Goal: Task Accomplishment & Management: Manage account settings

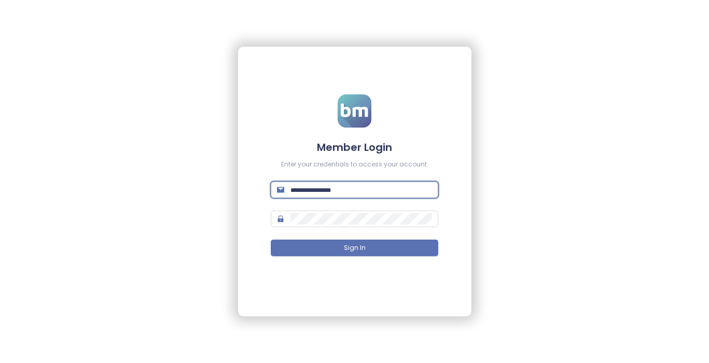
paste input "**********"
type input "**********"
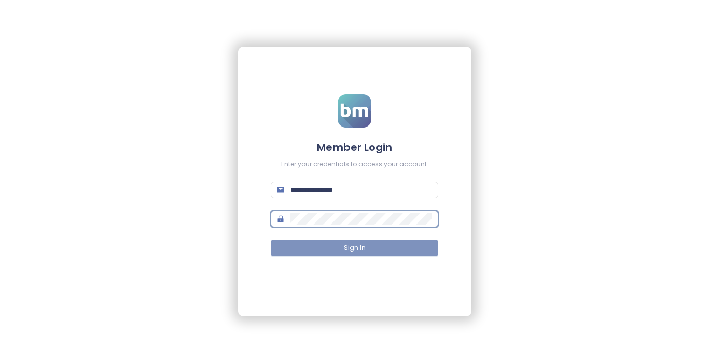
click at [382, 250] on button "Sign In" at bounding box center [355, 248] width 168 height 17
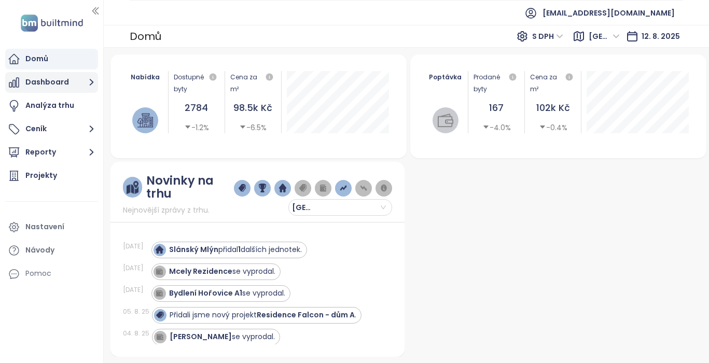
click at [55, 80] on button "Dashboard" at bounding box center [51, 82] width 93 height 21
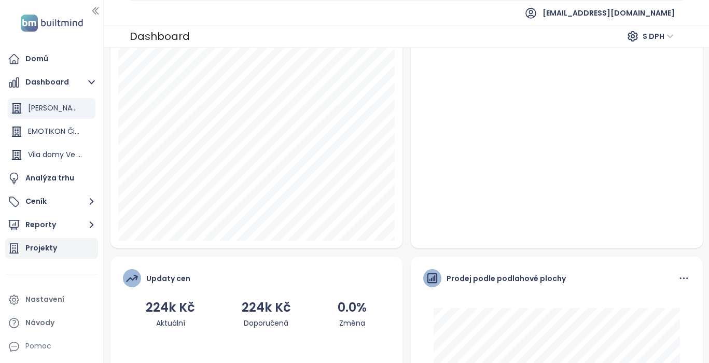
click at [49, 246] on div "Projekty" at bounding box center [41, 248] width 32 height 13
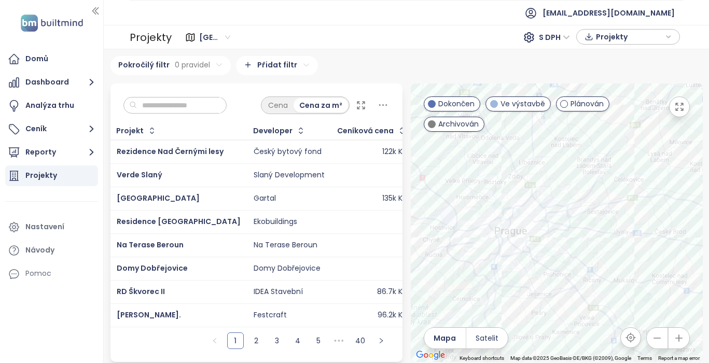
drag, startPoint x: 561, startPoint y: 330, endPoint x: 561, endPoint y: 212, distance: 117.7
click at [561, 212] on div at bounding box center [557, 222] width 292 height 278
click at [560, 157] on div "Domy mezi lesy" at bounding box center [557, 222] width 292 height 278
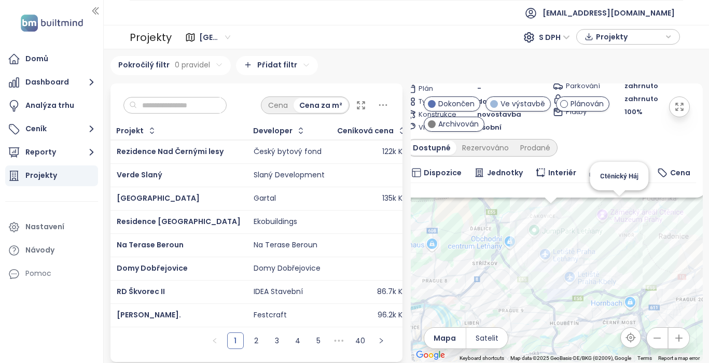
click at [621, 216] on div "Domy mezi lesy Ve výstavbě Svratecká 652/2, 196 00 Praha-Čakovice, Czechia Tran…" at bounding box center [557, 222] width 292 height 278
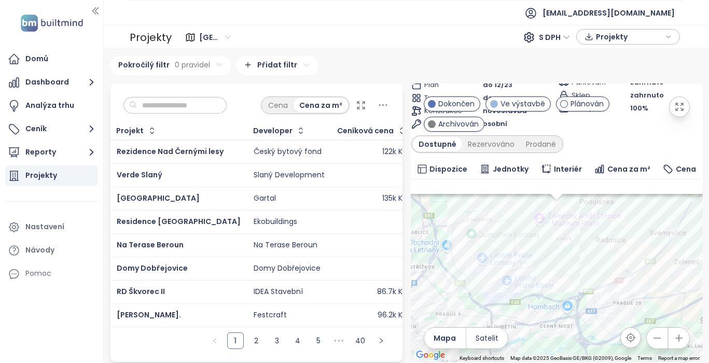
scroll to position [21, 0]
click at [63, 86] on button "Dashboard" at bounding box center [51, 82] width 93 height 21
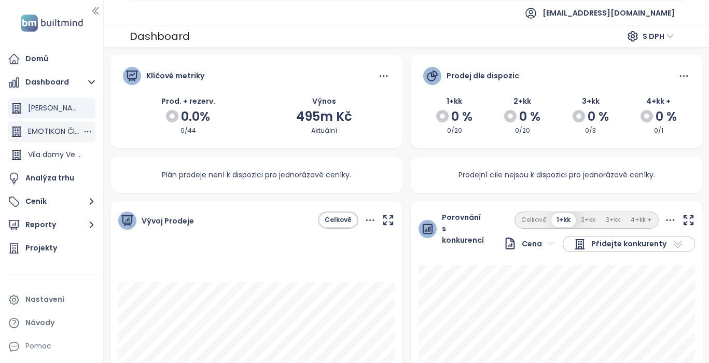
click at [59, 122] on div "EMOTIKON Čimická" at bounding box center [52, 131] width 88 height 21
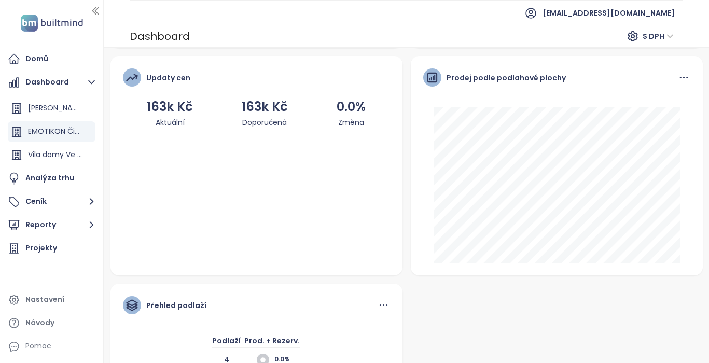
scroll to position [489, 0]
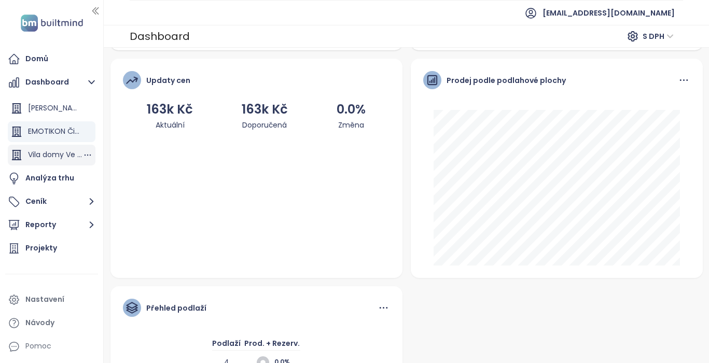
click at [67, 157] on div "Vila domy Ve Vlnách" at bounding box center [55, 154] width 54 height 13
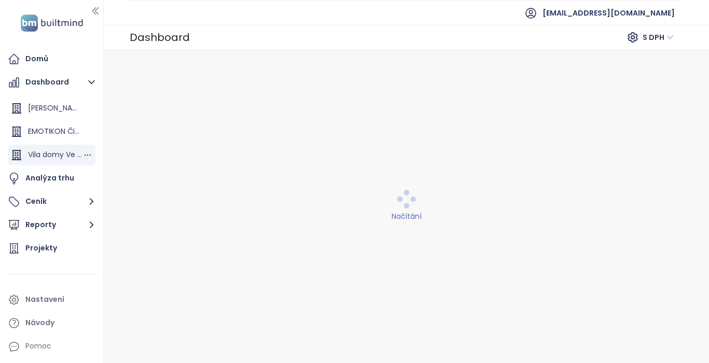
scroll to position [0, 0]
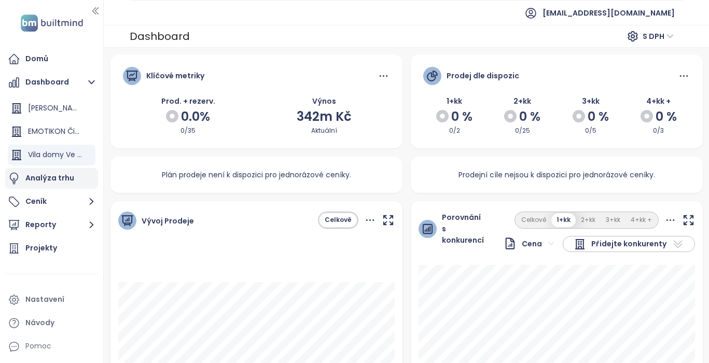
click at [67, 178] on div "Analýza trhu" at bounding box center [49, 178] width 49 height 13
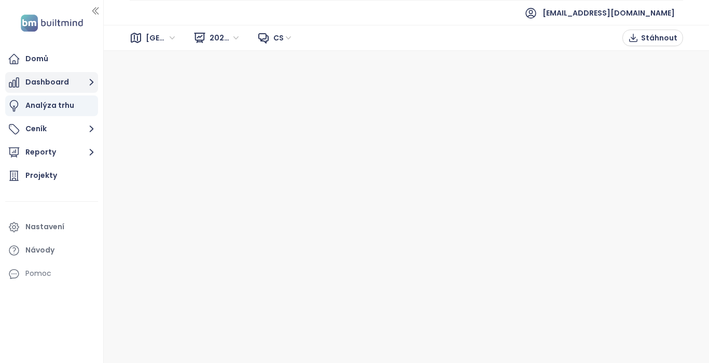
click at [60, 85] on button "Dashboard" at bounding box center [51, 82] width 93 height 21
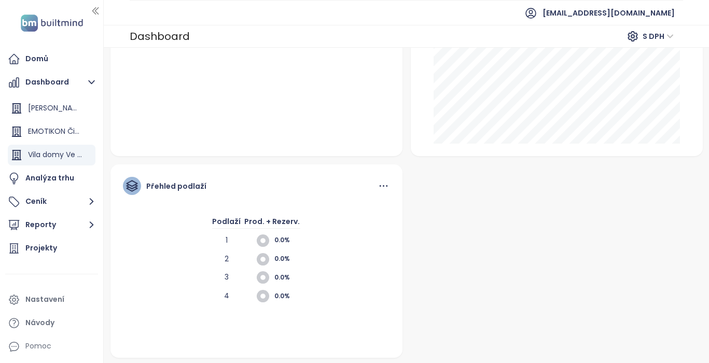
scroll to position [377, 0]
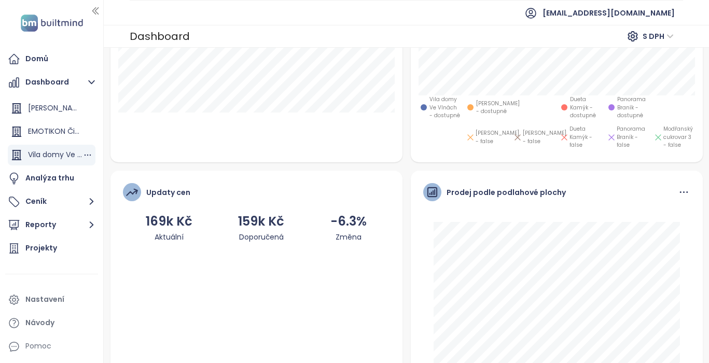
click at [60, 159] on div "Vila domy Ve Vlnách" at bounding box center [55, 154] width 54 height 13
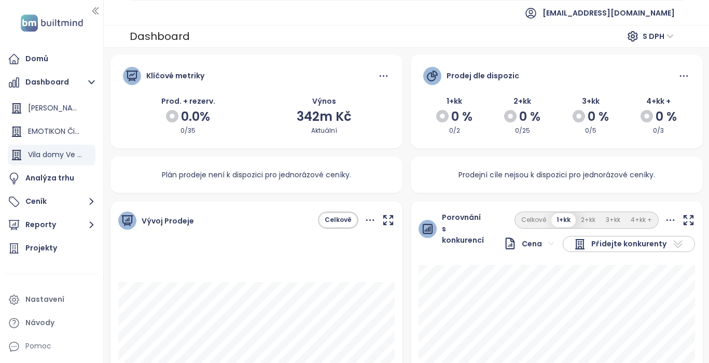
scroll to position [0, 0]
click at [60, 153] on div "Vila domy Ve Vlnách" at bounding box center [55, 154] width 54 height 13
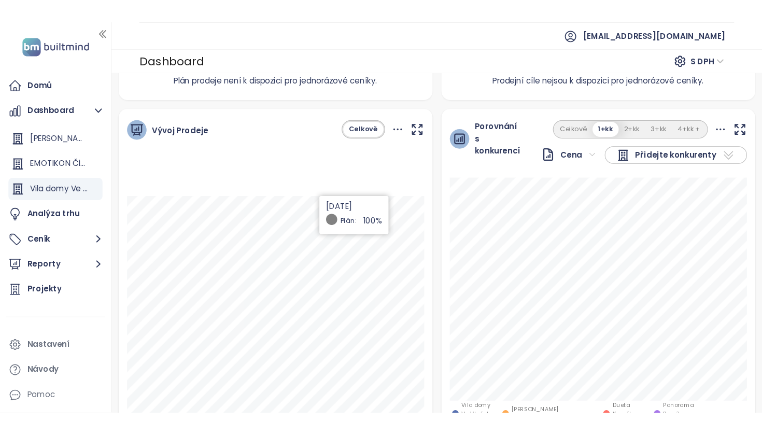
scroll to position [48, 0]
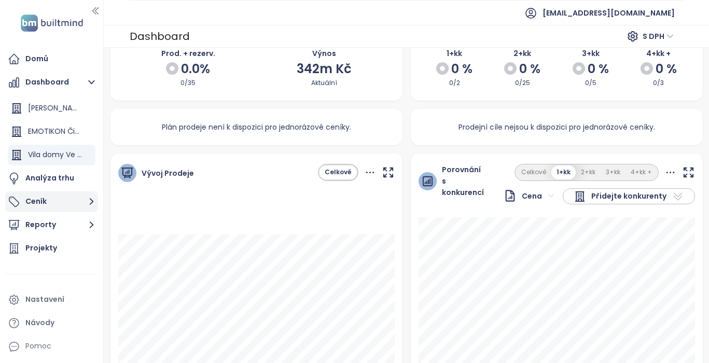
click at [38, 201] on button "Ceník" at bounding box center [51, 201] width 93 height 21
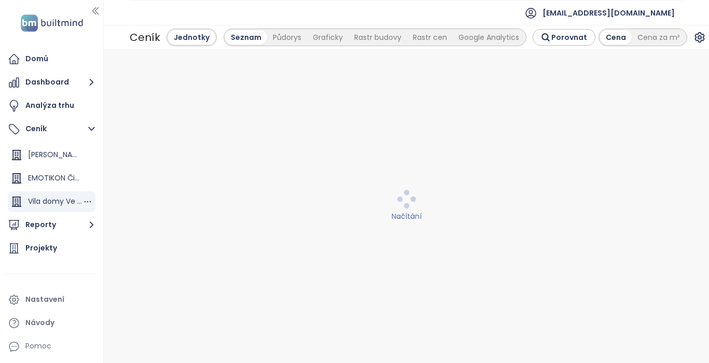
click at [53, 202] on div "Vila domy Ve Vlnách" at bounding box center [55, 201] width 54 height 13
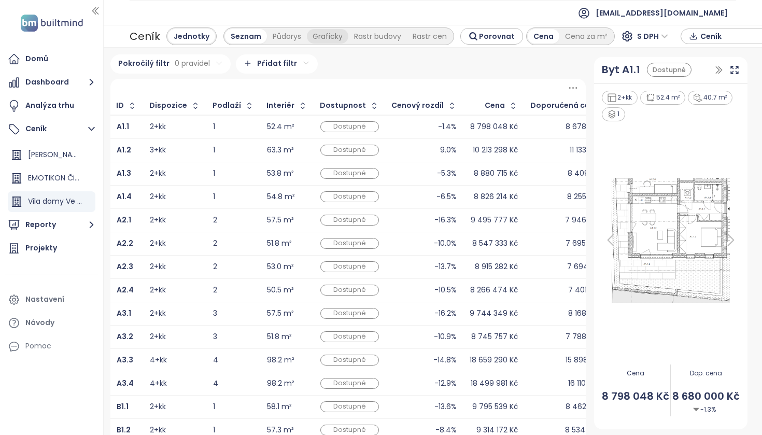
click at [322, 34] on div "Graficky" at bounding box center [327, 36] width 41 height 15
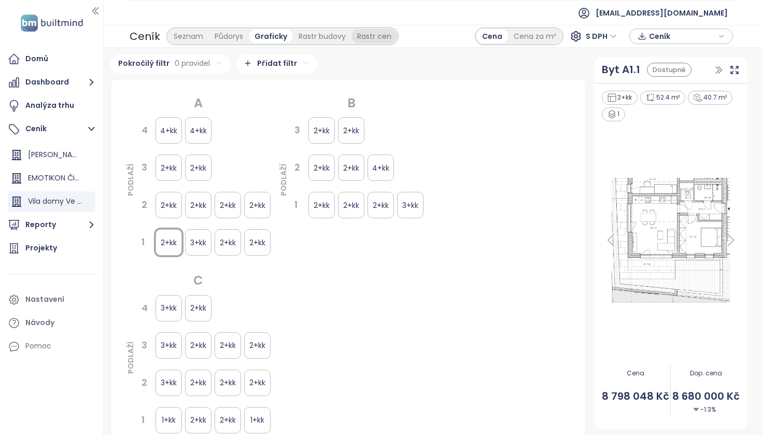
click at [356, 43] on div "Rastr cen" at bounding box center [375, 36] width 46 height 15
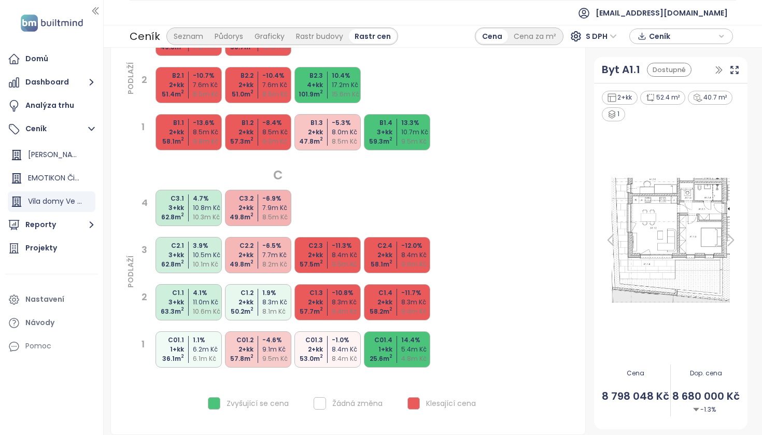
scroll to position [316, 0]
click at [49, 244] on div "Projekty" at bounding box center [41, 248] width 32 height 13
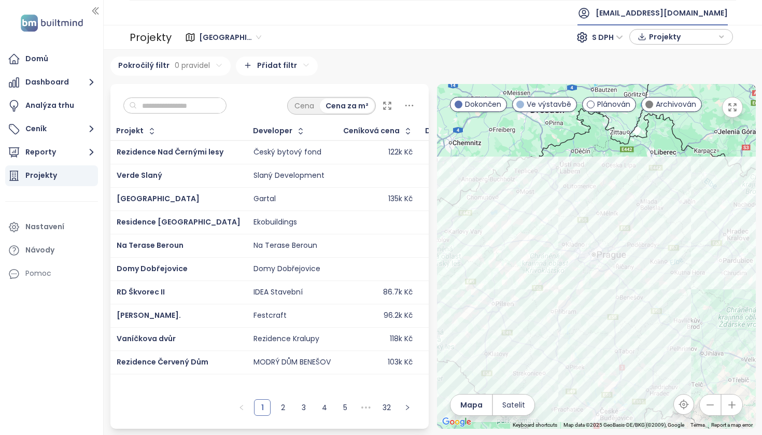
click at [708, 17] on span "ikonix@ikonix.cz" at bounding box center [662, 13] width 132 height 25
click at [690, 40] on span "Odhlásit se" at bounding box center [680, 42] width 40 height 10
